Goal: Information Seeking & Learning: Learn about a topic

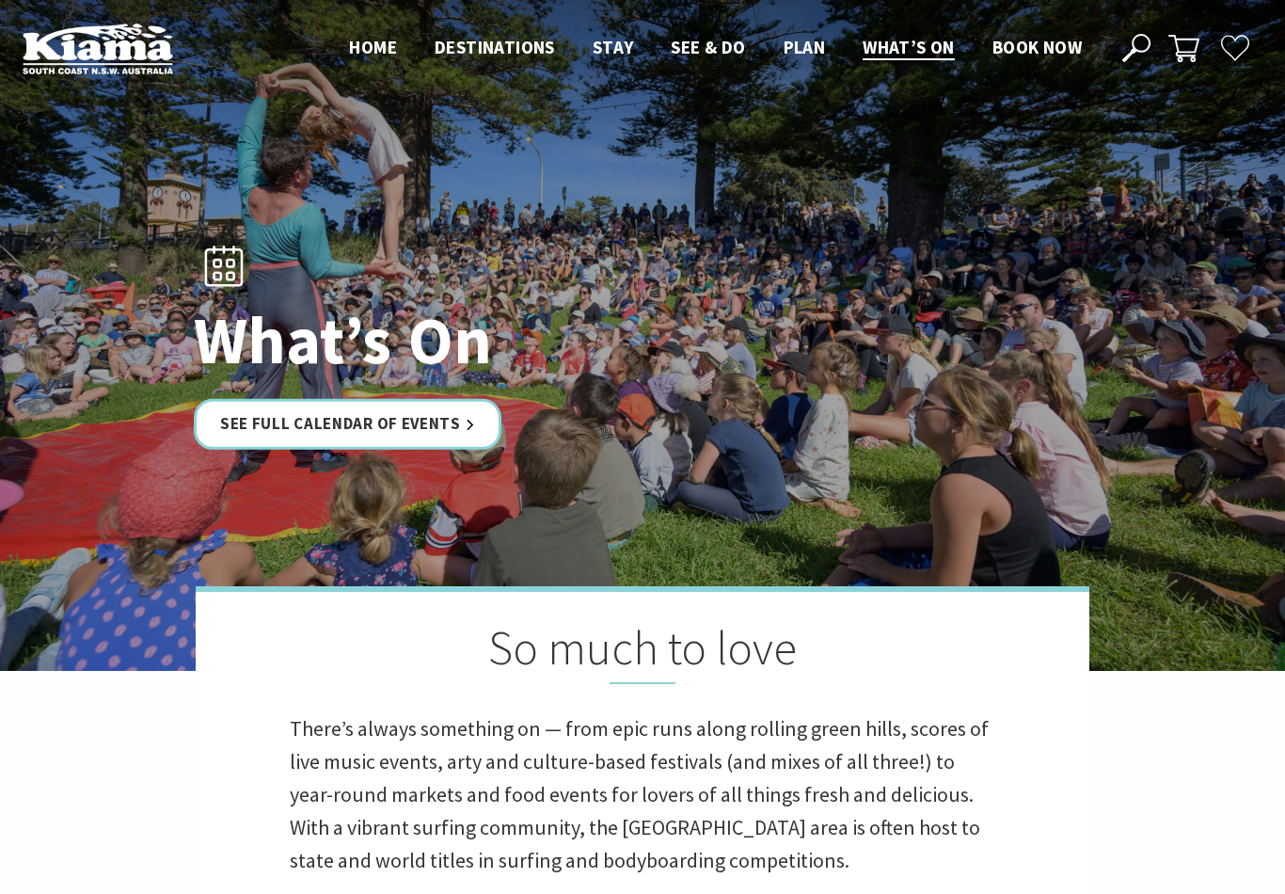
click at [373, 449] on link "See Full Calendar of Events" at bounding box center [348, 424] width 308 height 50
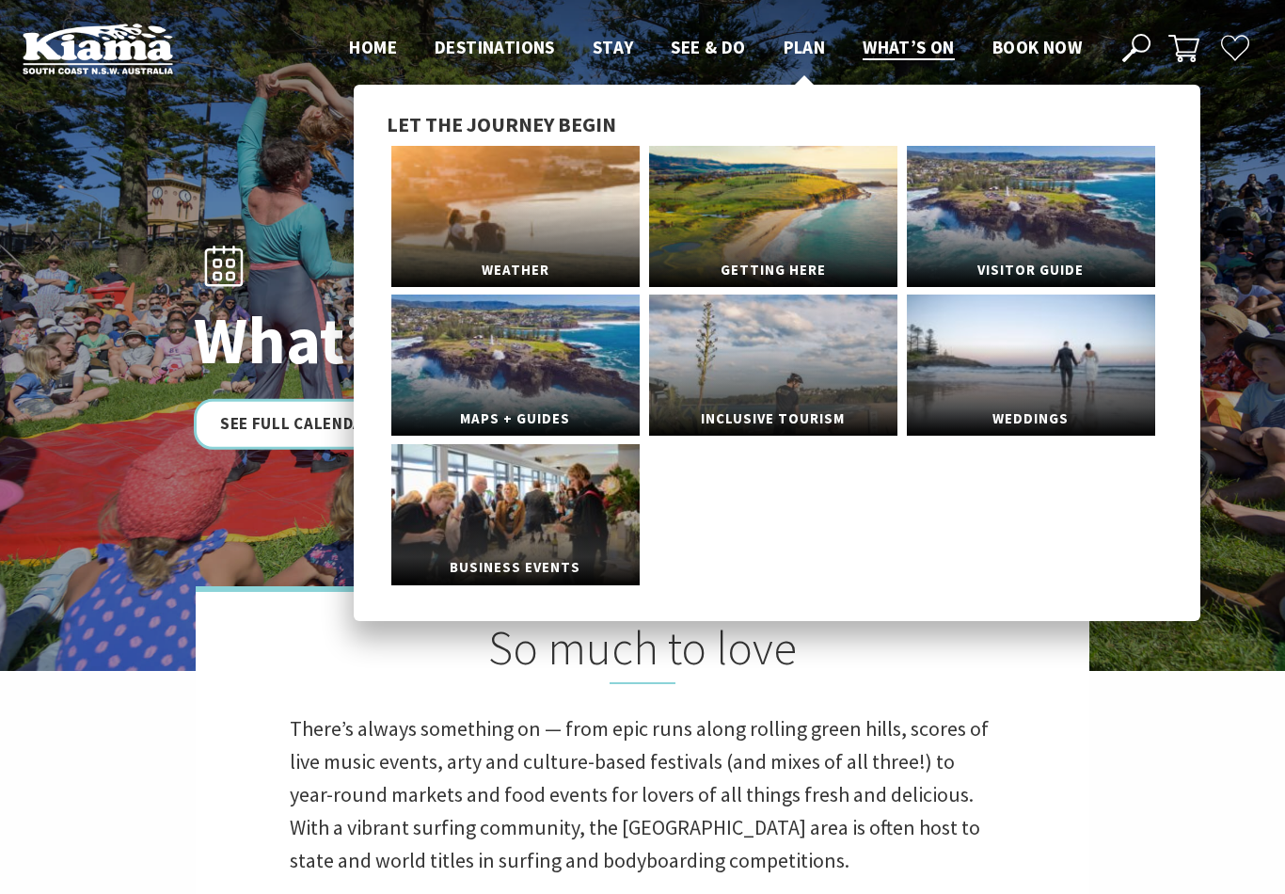
click at [816, 60] on link "Plan" at bounding box center [805, 48] width 42 height 24
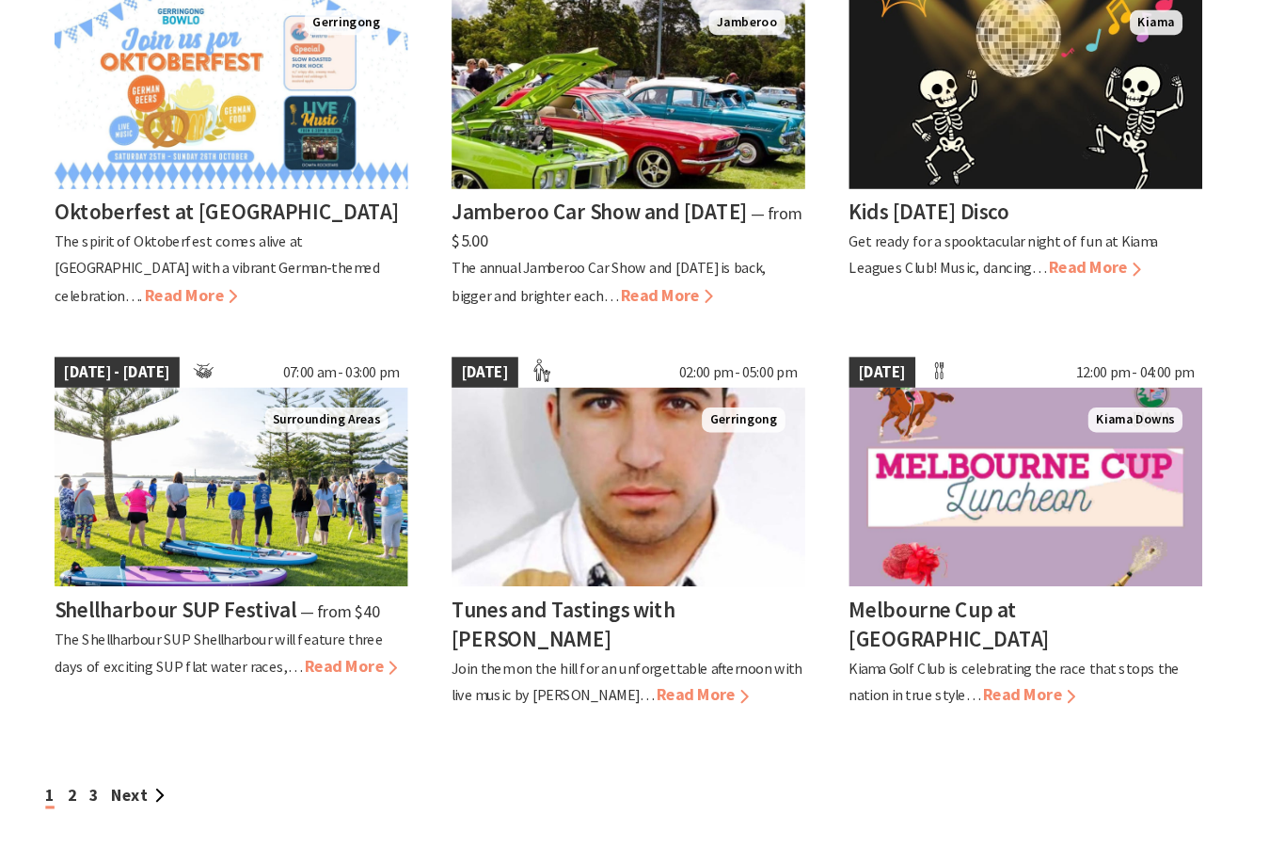
scroll to position [1407, 0]
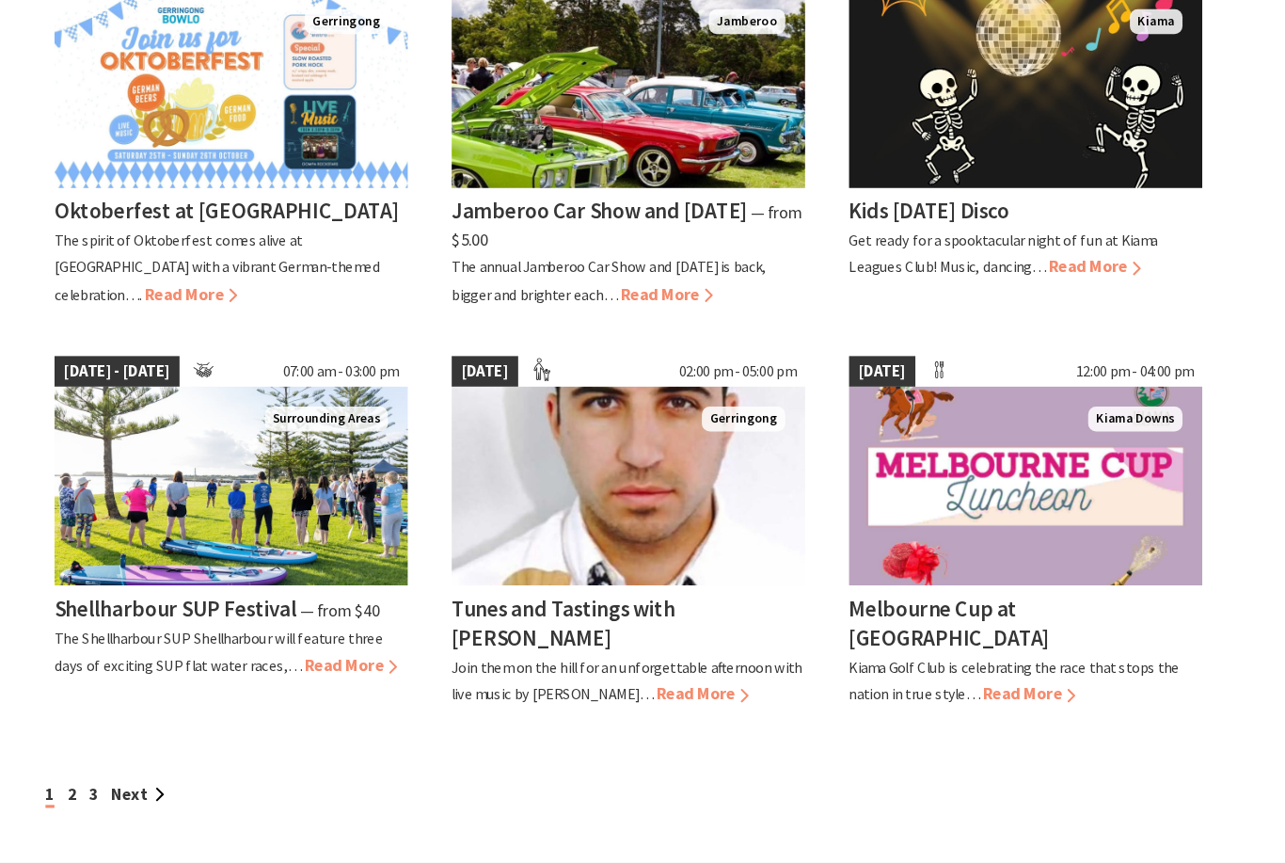
click at [152, 741] on link "Next" at bounding box center [177, 751] width 51 height 21
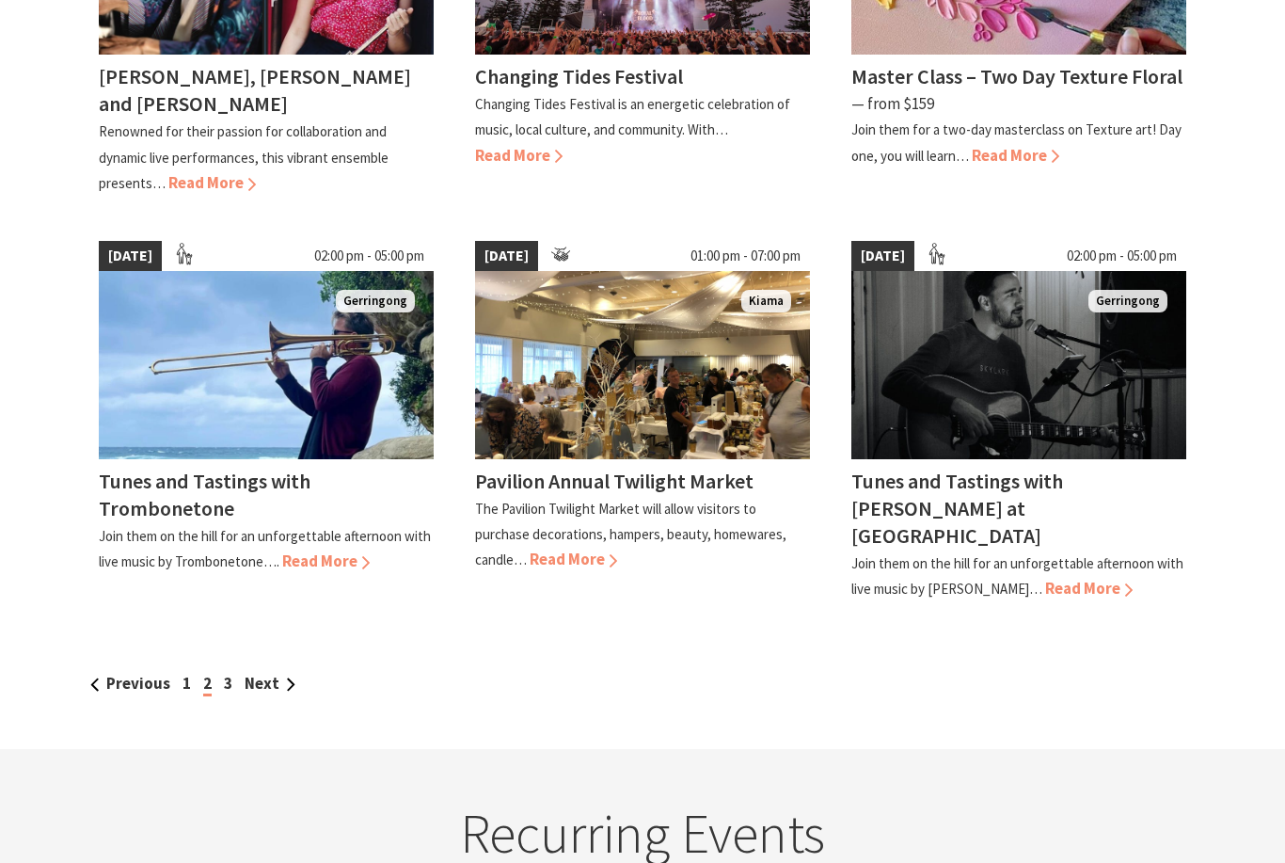
scroll to position [1537, 0]
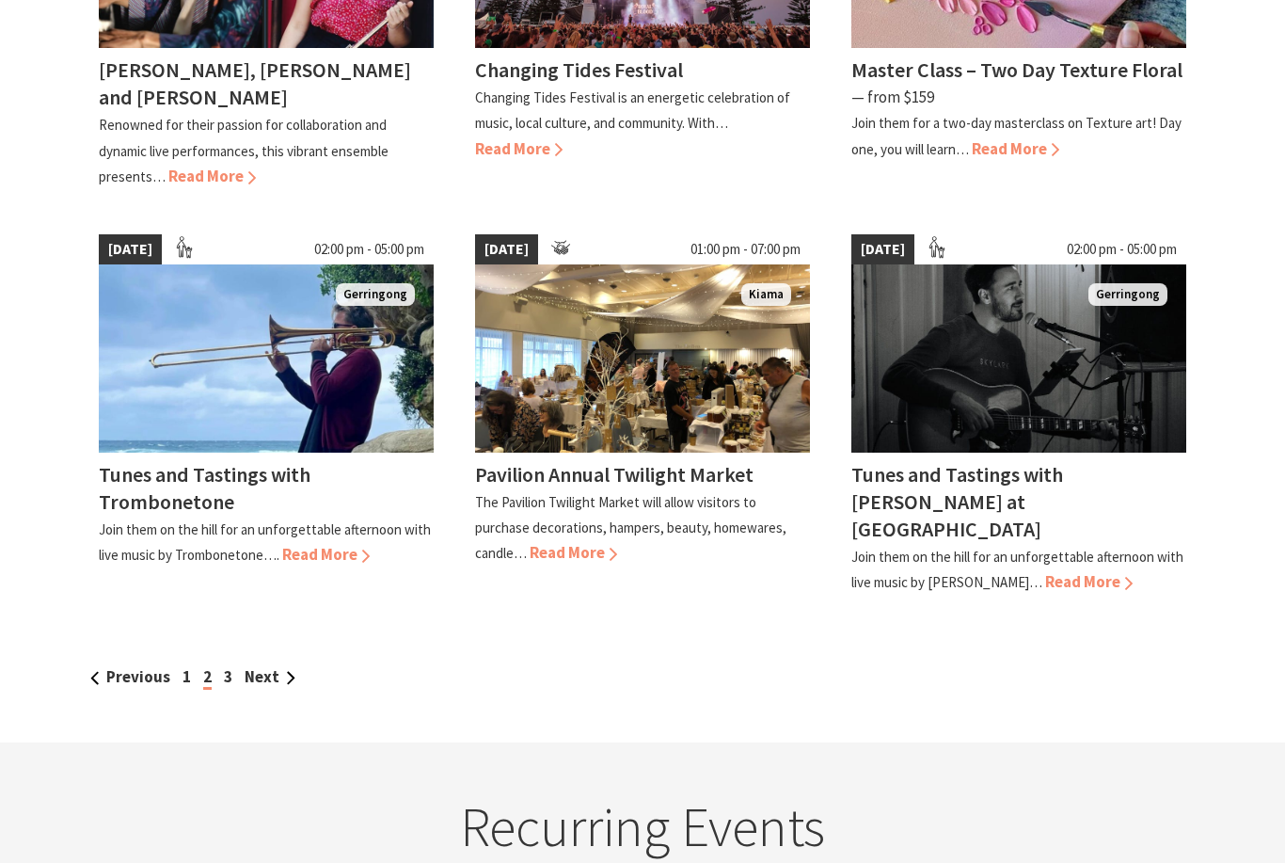
click at [265, 666] on link "Next" at bounding box center [270, 676] width 51 height 21
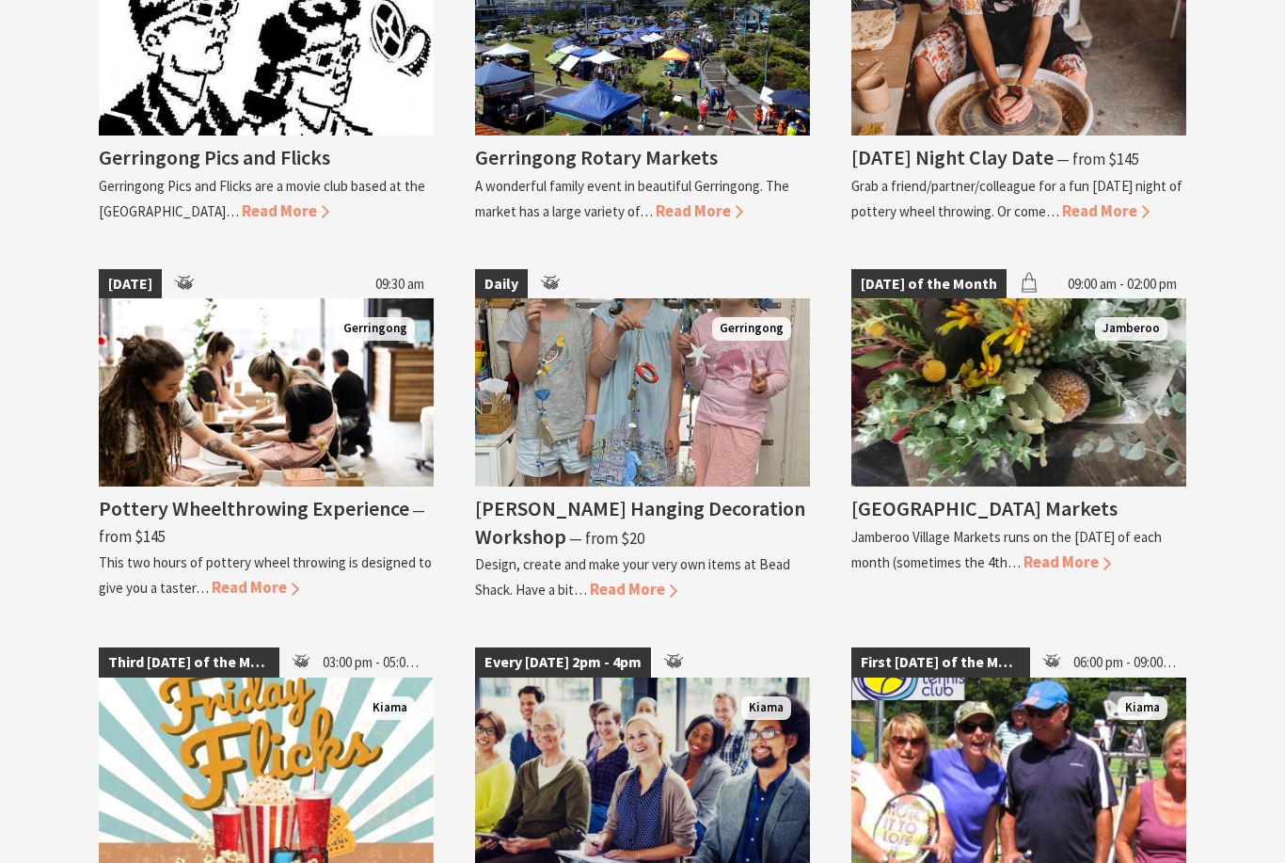
scroll to position [2600, 0]
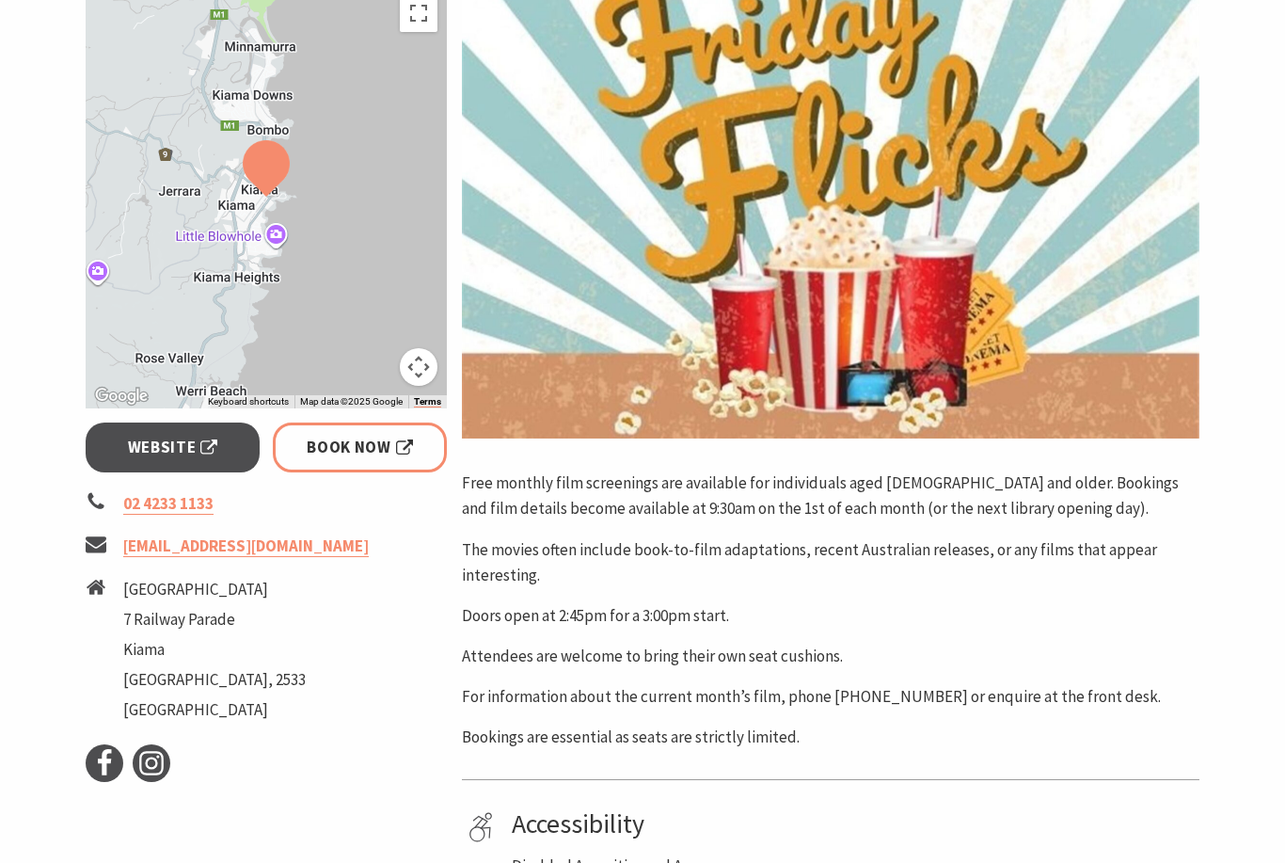
scroll to position [460, 0]
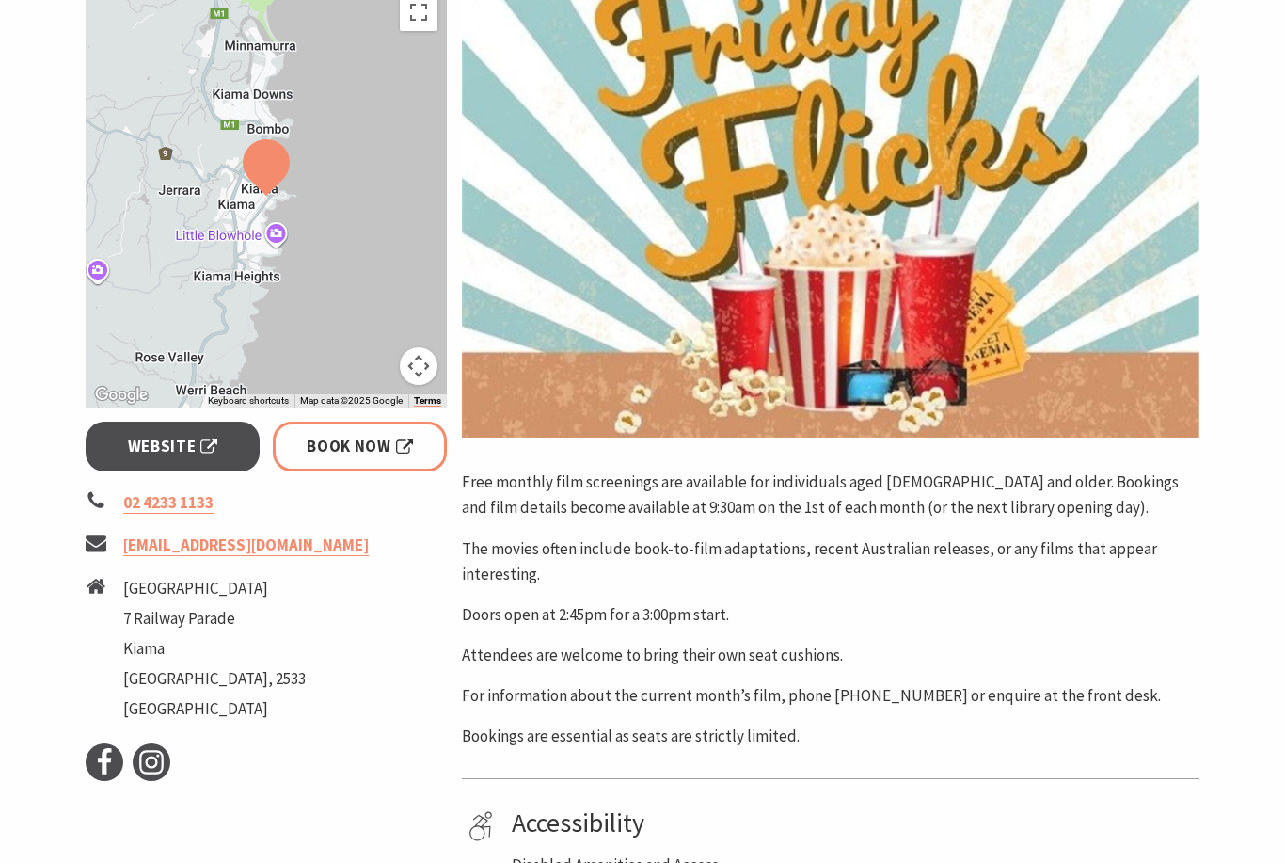
click at [356, 453] on span "Book Now" at bounding box center [360, 446] width 106 height 25
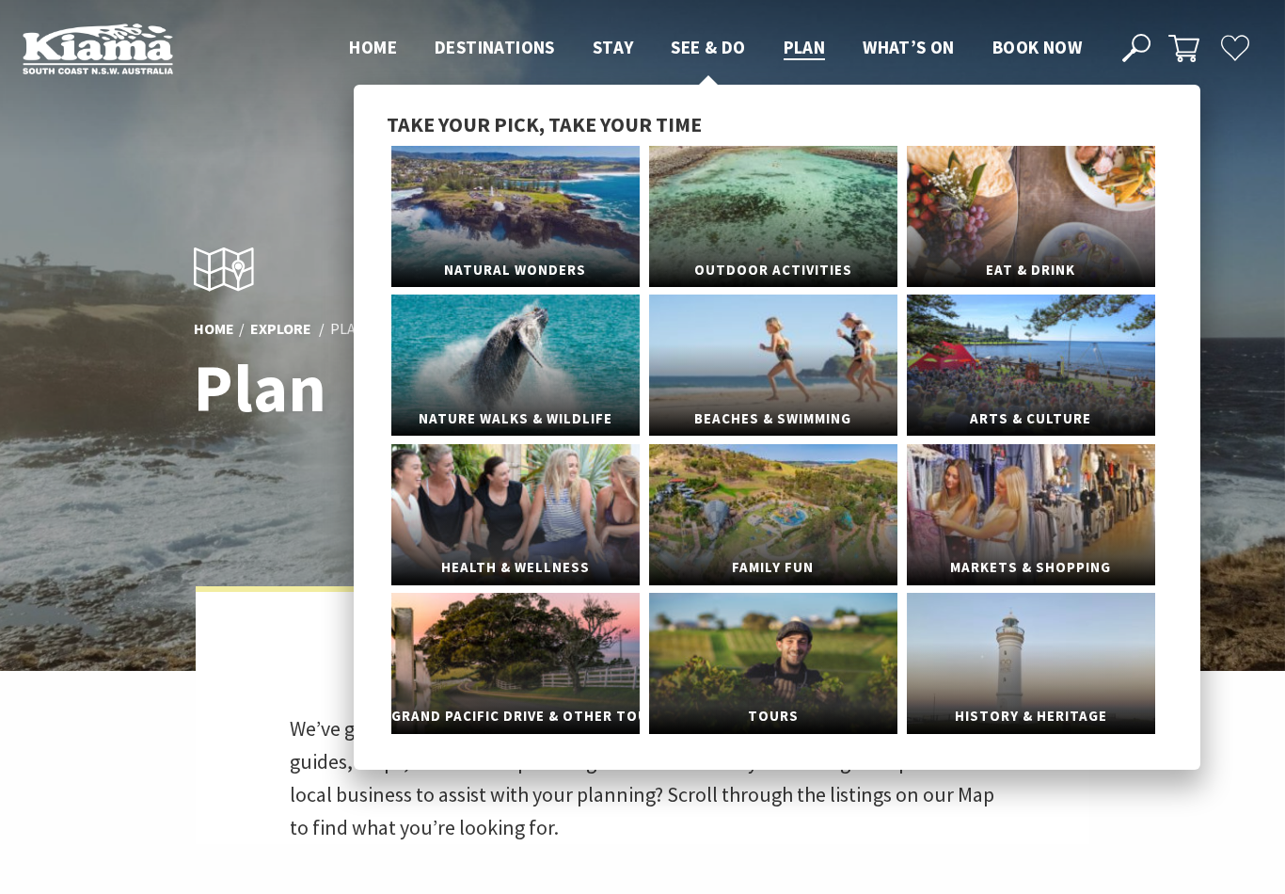
click at [709, 55] on span "See & Do" at bounding box center [708, 47] width 74 height 23
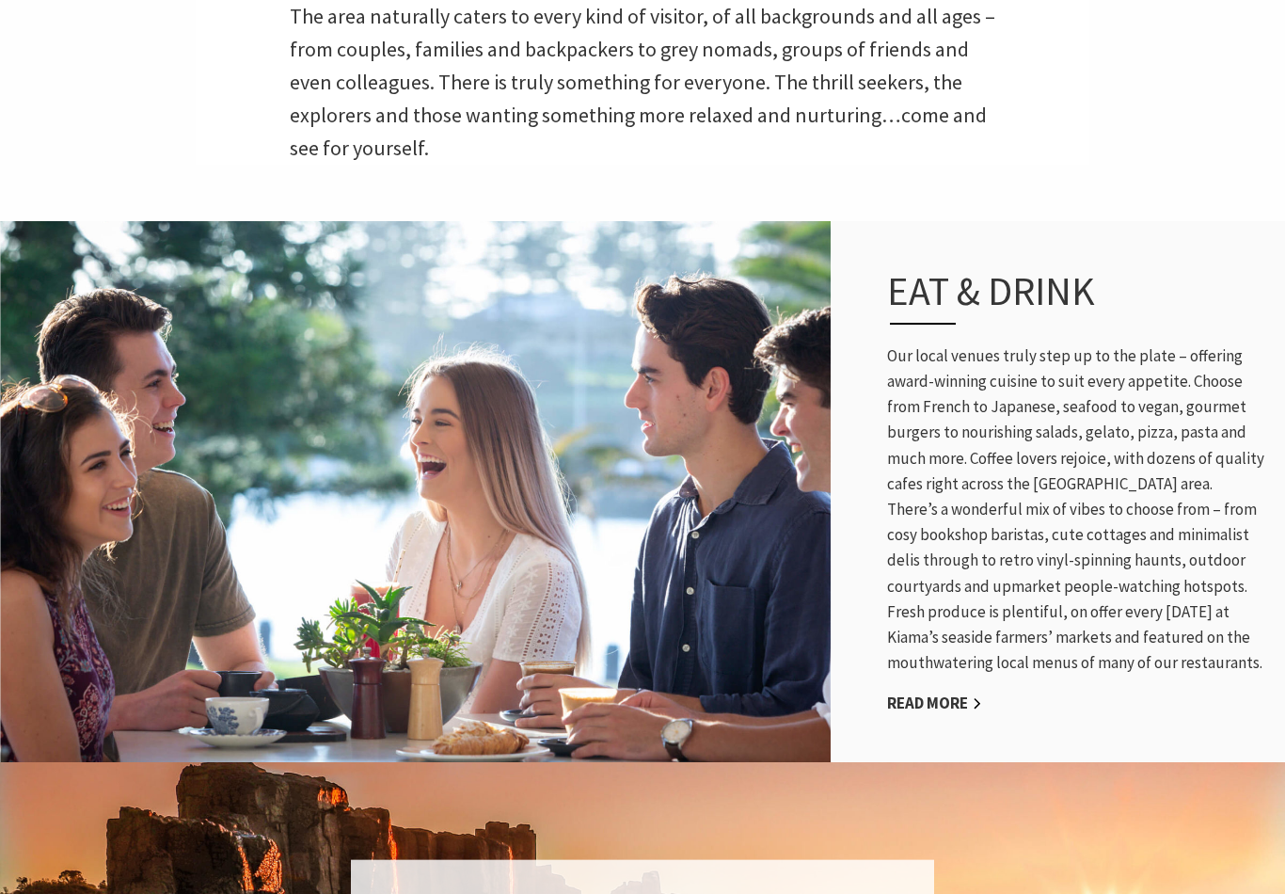
scroll to position [712, 0]
click at [921, 714] on link "Read More" at bounding box center [934, 703] width 95 height 22
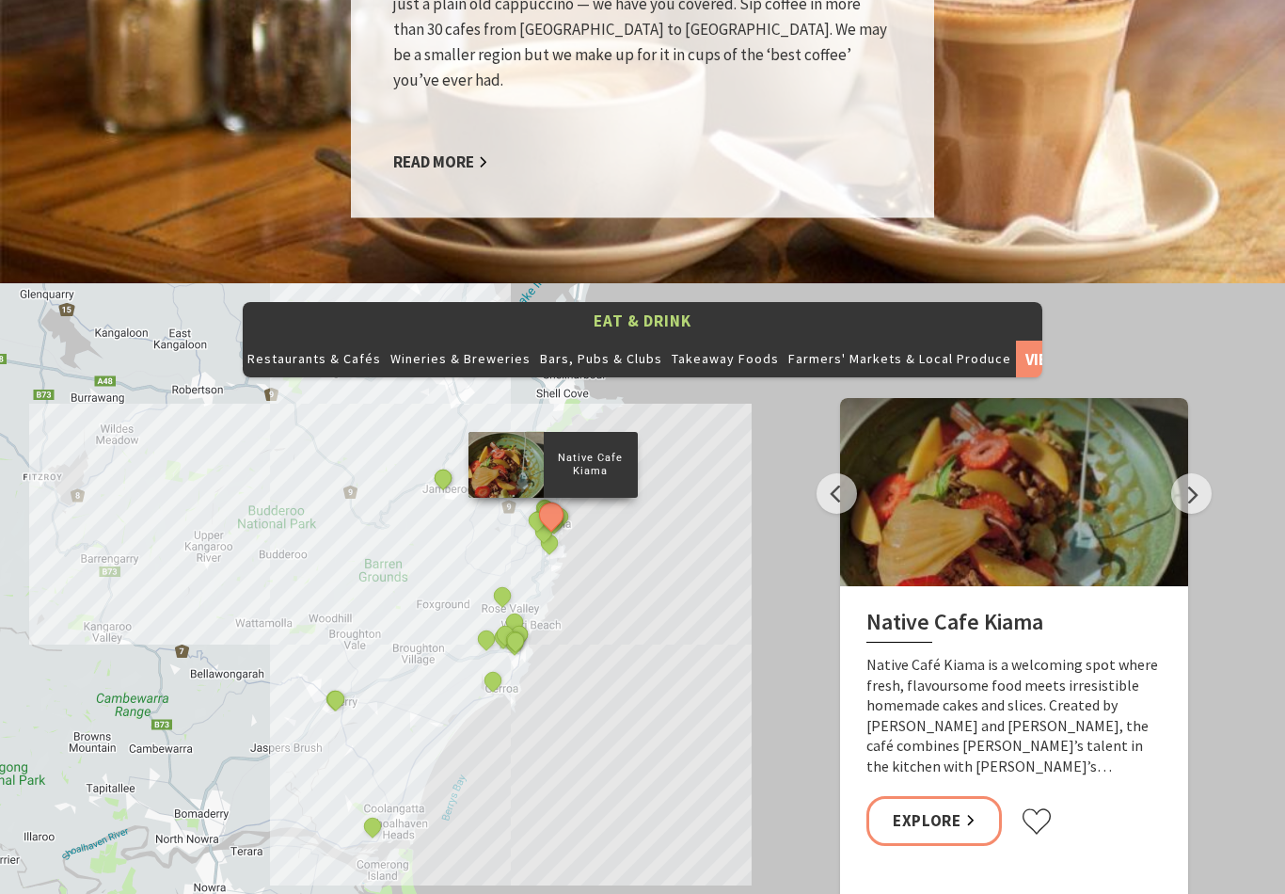
scroll to position [1880, 0]
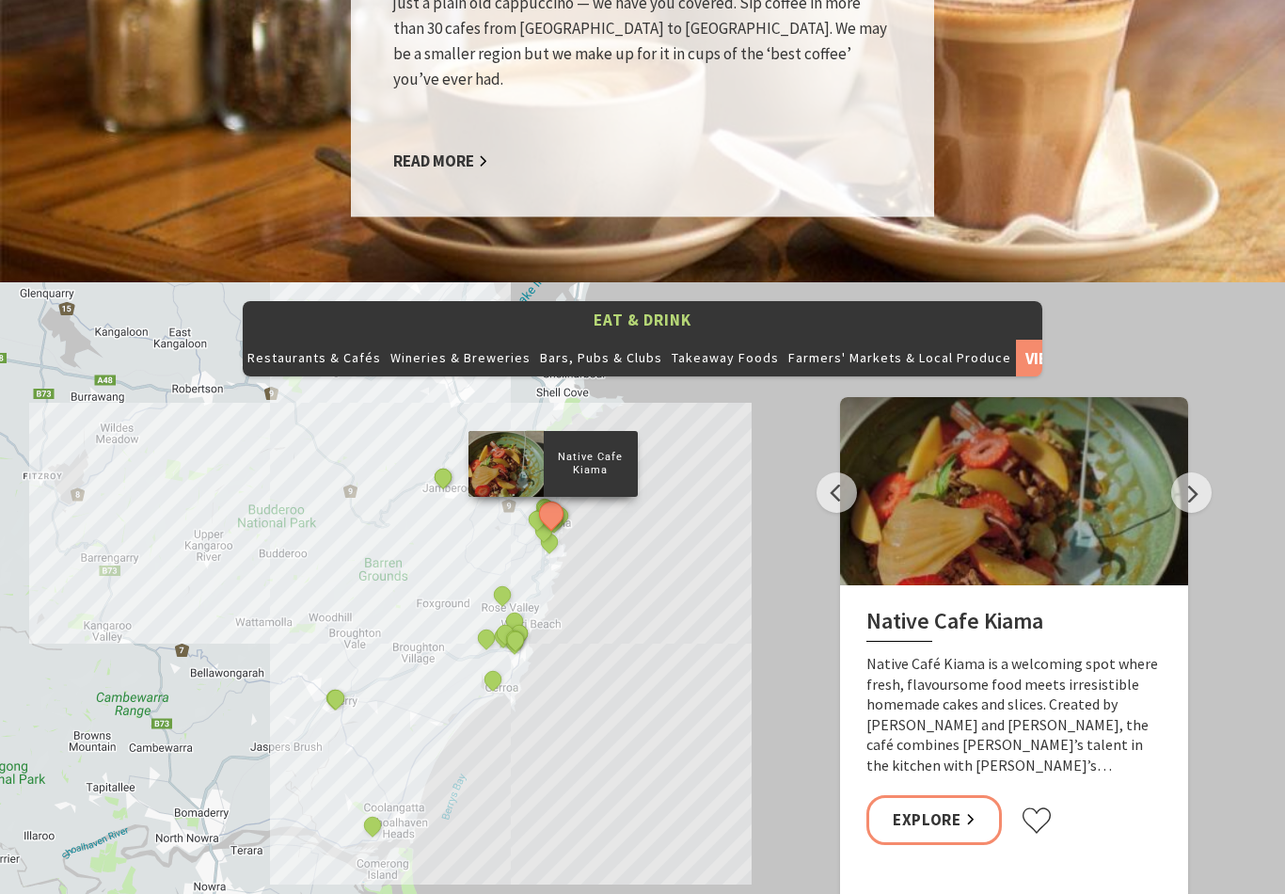
click at [939, 795] on link "Explore" at bounding box center [933, 820] width 135 height 50
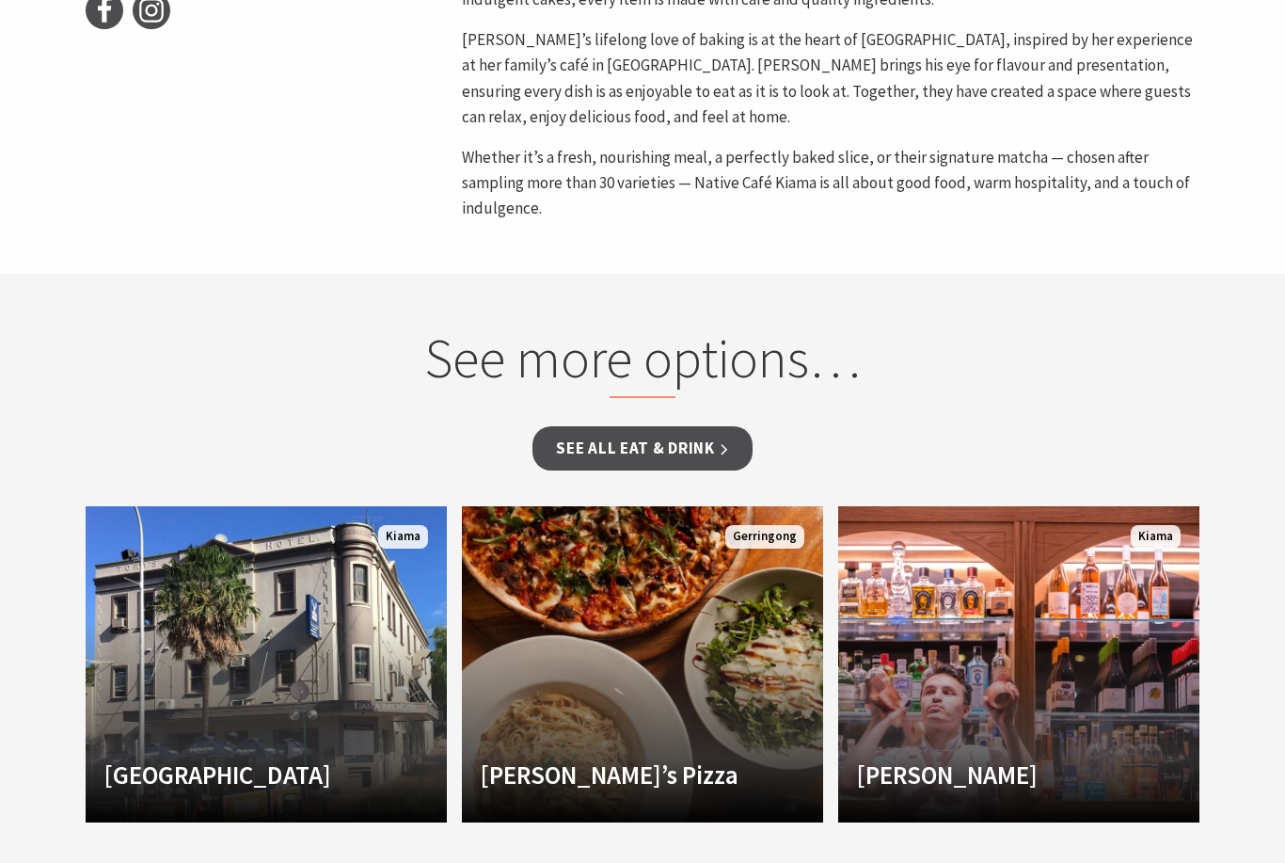
scroll to position [1107, 0]
click at [660, 427] on link "See all Eat & Drink" at bounding box center [641, 449] width 219 height 44
